Goal: Obtain resource: Download file/media

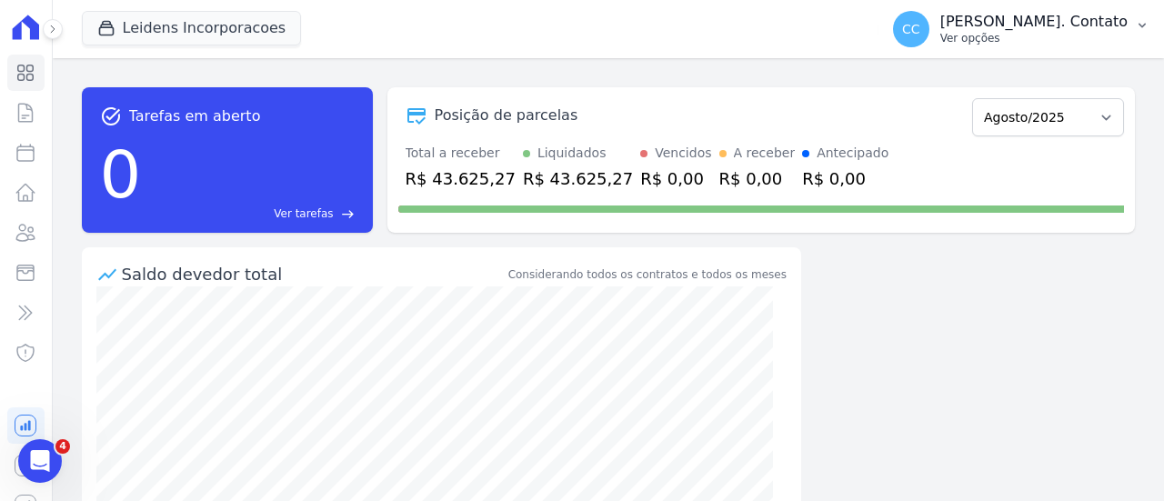
click at [1108, 45] on p "Ver opções" at bounding box center [1033, 38] width 187 height 15
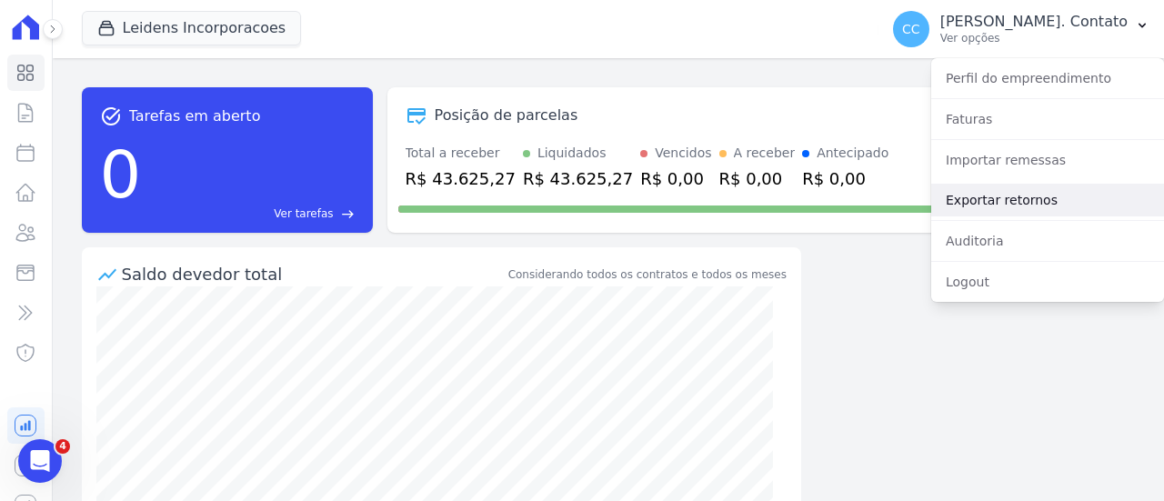
click at [1008, 197] on link "Exportar retornos" at bounding box center [1047, 200] width 233 height 33
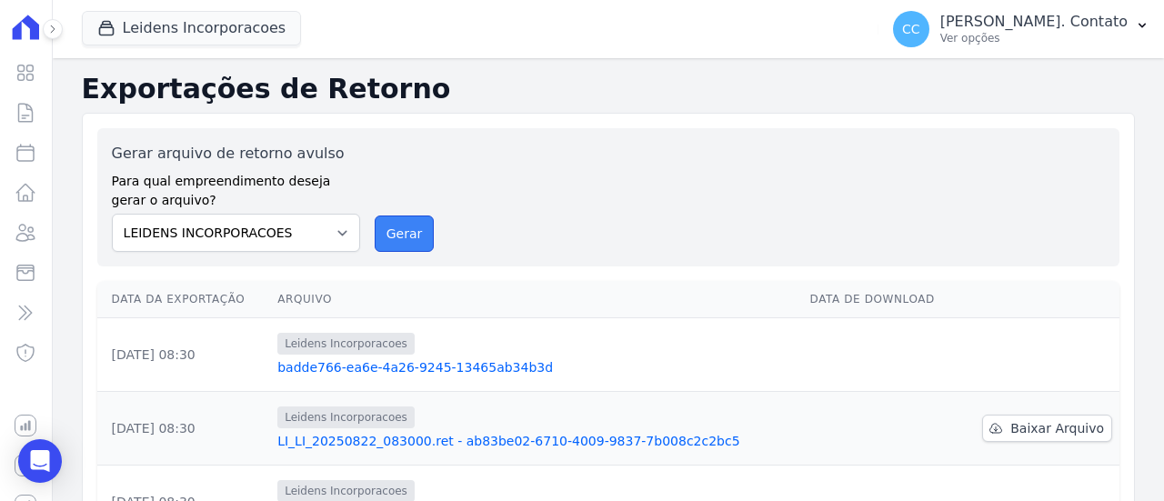
click at [385, 234] on button "Gerar" at bounding box center [405, 234] width 60 height 36
click at [451, 361] on link "badde766-ea6e-4a26-9245-13465ab34b3d" at bounding box center [535, 367] width 517 height 18
